Goal: Task Accomplishment & Management: Use online tool/utility

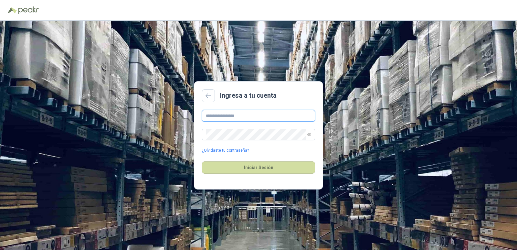
type input "**********"
click at [257, 157] on div "Iniciar Sesión" at bounding box center [258, 168] width 113 height 28
click at [262, 170] on button "Iniciar Sesión" at bounding box center [258, 167] width 113 height 12
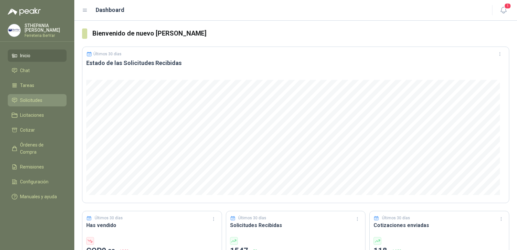
click at [47, 102] on li "Solicitudes" at bounding box center [37, 100] width 51 height 7
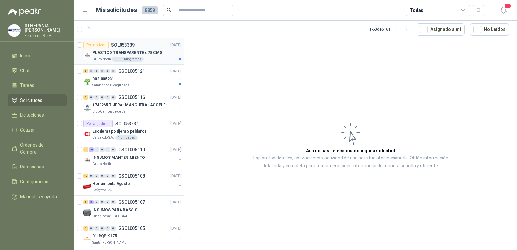
click at [156, 58] on div "Grupo North 1.500 Kilogramos" at bounding box center [136, 59] width 89 height 5
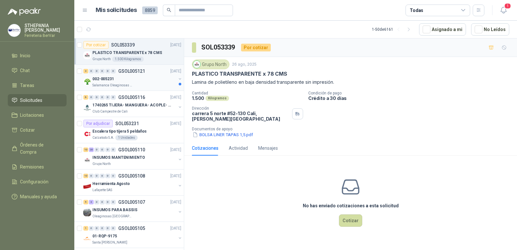
click at [160, 84] on div "Salamanca Oleaginosas SAS" at bounding box center [134, 85] width 84 height 5
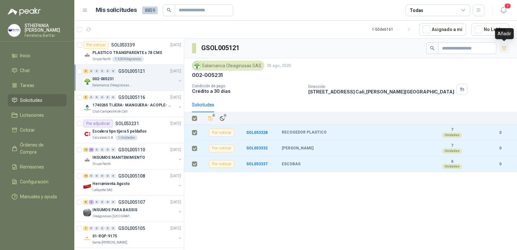
click at [503, 49] on icon "button" at bounding box center [504, 48] width 5 height 5
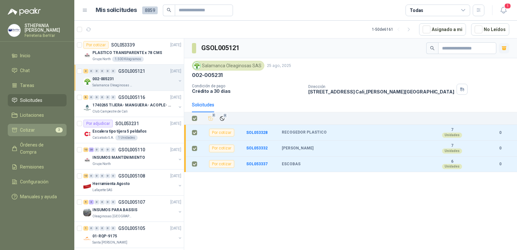
click at [58, 132] on span "3" at bounding box center [59, 129] width 7 height 5
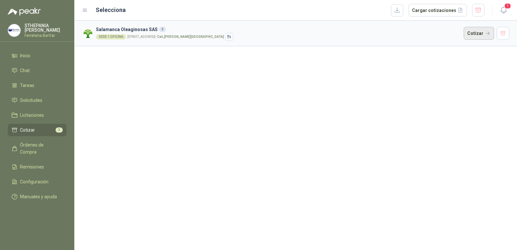
click at [479, 32] on button "Cotizar" at bounding box center [479, 33] width 30 height 13
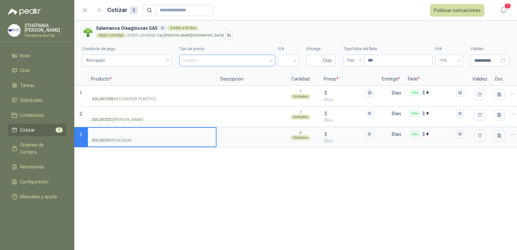
click at [268, 60] on span "Unitario" at bounding box center [227, 61] width 88 height 10
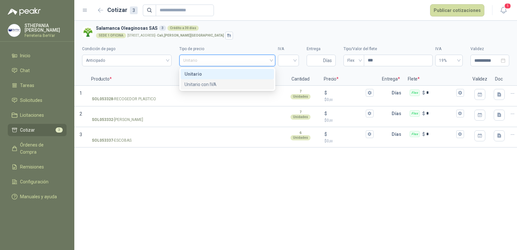
click at [246, 80] on div "Unitario con IVA" at bounding box center [227, 84] width 93 height 10
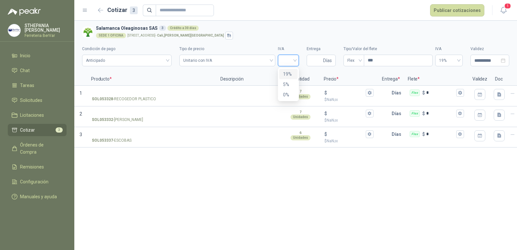
click at [294, 59] on input "search" at bounding box center [288, 60] width 13 height 10
click at [294, 72] on div "19%" at bounding box center [288, 74] width 18 height 10
click at [333, 91] on input "$ $ NaN ,00" at bounding box center [346, 92] width 36 height 5
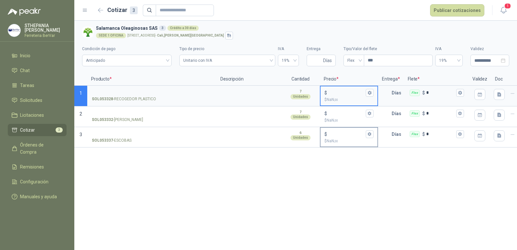
click at [345, 134] on input "$ $ NaN ,00" at bounding box center [346, 134] width 36 height 5
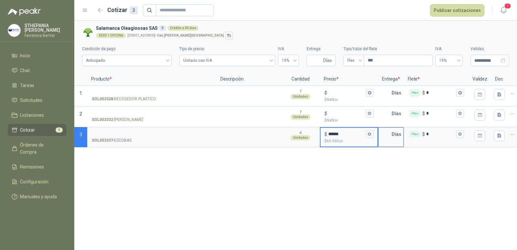
type input "******"
click at [401, 127] on div "Días" at bounding box center [391, 137] width 26 height 21
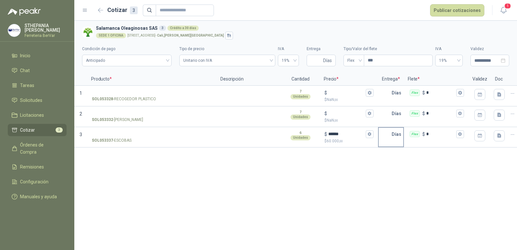
click at [384, 136] on input "text" at bounding box center [385, 134] width 13 height 13
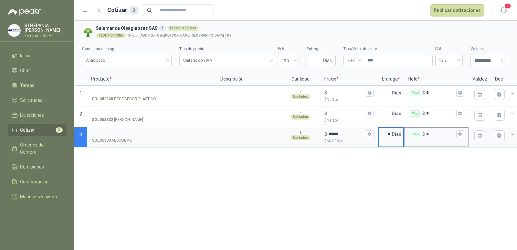
type input "*"
click at [435, 136] on input "*" at bounding box center [440, 134] width 29 height 5
type input "******"
click at [435, 125] on div "Flex $ *" at bounding box center [436, 116] width 65 height 21
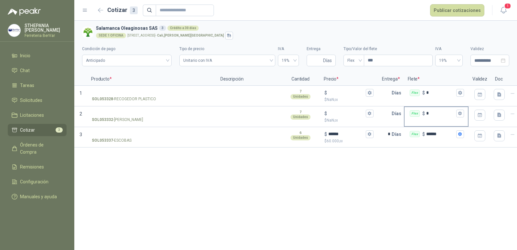
click at [430, 115] on input "*" at bounding box center [440, 113] width 29 height 5
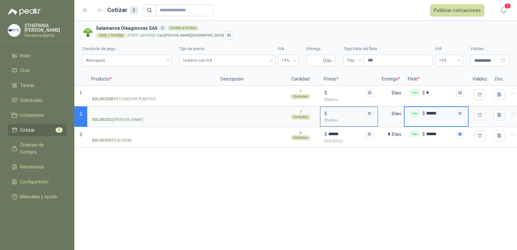
type input "******"
click at [361, 114] on input "$ $ NaN ,00" at bounding box center [346, 113] width 36 height 5
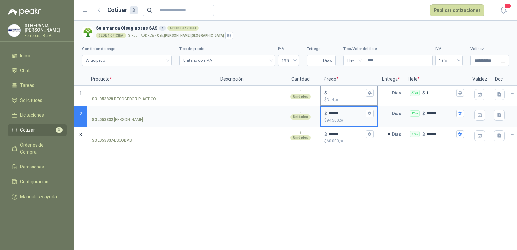
type input "******"
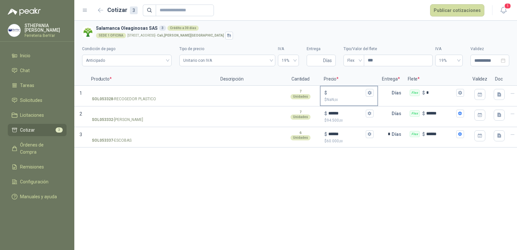
click at [338, 97] on p "$ NaN ,00" at bounding box center [349, 100] width 49 height 6
click at [338, 95] on input "$ $ NaN ,00" at bounding box center [346, 92] width 36 height 5
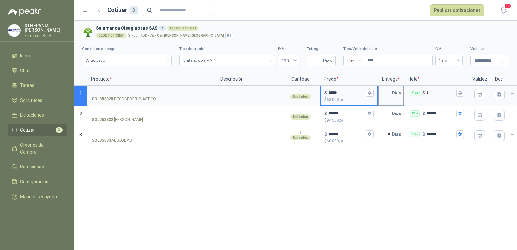
type input "*****"
click at [382, 89] on input "text" at bounding box center [385, 92] width 13 height 13
type input "*"
click at [380, 112] on input "text" at bounding box center [385, 113] width 13 height 13
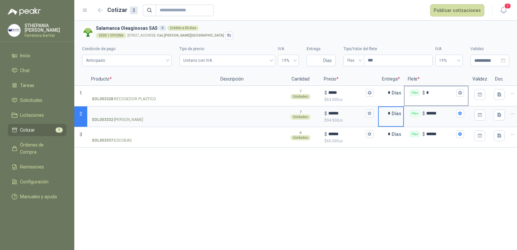
type input "*"
click at [432, 94] on input "*" at bounding box center [440, 92] width 29 height 5
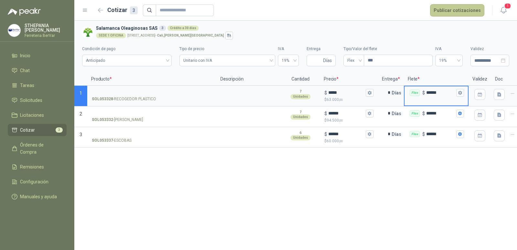
type input "******"
click at [451, 11] on button "Publicar cotizaciones" at bounding box center [457, 10] width 54 height 12
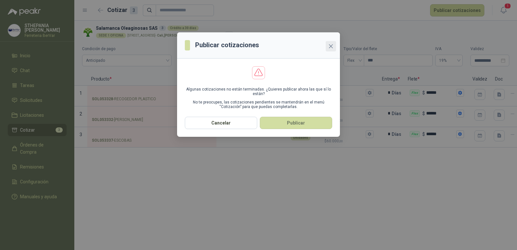
click at [332, 46] on icon "close" at bounding box center [330, 46] width 5 height 5
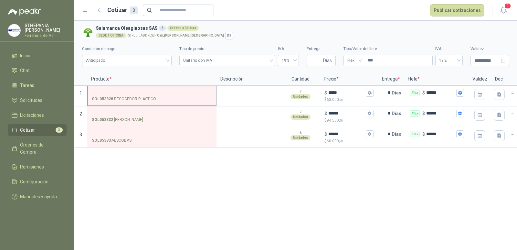
click at [120, 92] on input "SOL053328 - RECOGEDOR PLASTICO" at bounding box center [152, 93] width 120 height 5
click at [192, 165] on div "**********" at bounding box center [295, 135] width 443 height 229
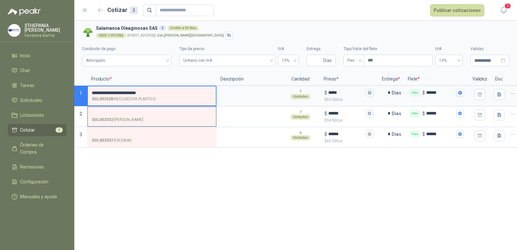
click at [169, 114] on input "SOL053332 - [PERSON_NAME]" at bounding box center [152, 113] width 120 height 5
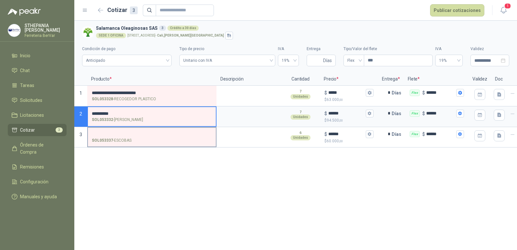
click at [161, 136] on input "SOL053337 - ESCOBAS" at bounding box center [152, 134] width 120 height 5
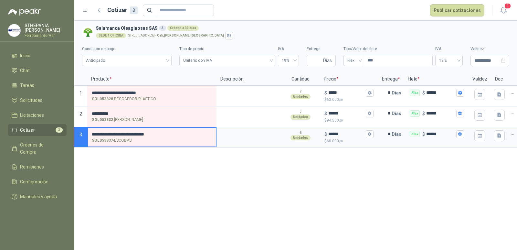
click at [187, 183] on div "**********" at bounding box center [295, 135] width 443 height 229
click at [448, 16] on header "Cotizar 3 Publicar cotizaciones 1" at bounding box center [295, 10] width 443 height 21
click at [444, 9] on button "Publicar cotizaciones" at bounding box center [457, 10] width 54 height 12
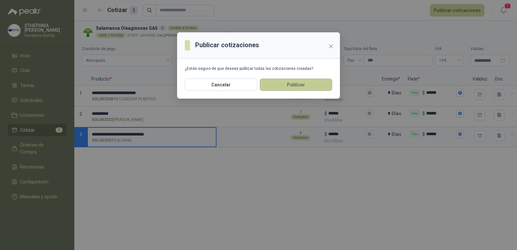
click at [293, 86] on button "Publicar" at bounding box center [296, 85] width 72 height 12
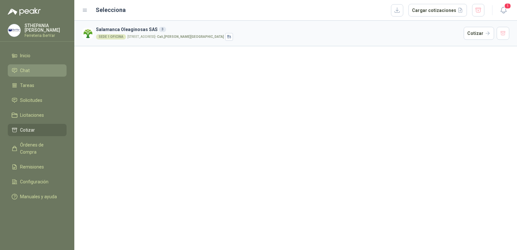
click at [31, 72] on li "Chat" at bounding box center [37, 70] width 51 height 7
